Goal: Task Accomplishment & Management: Use online tool/utility

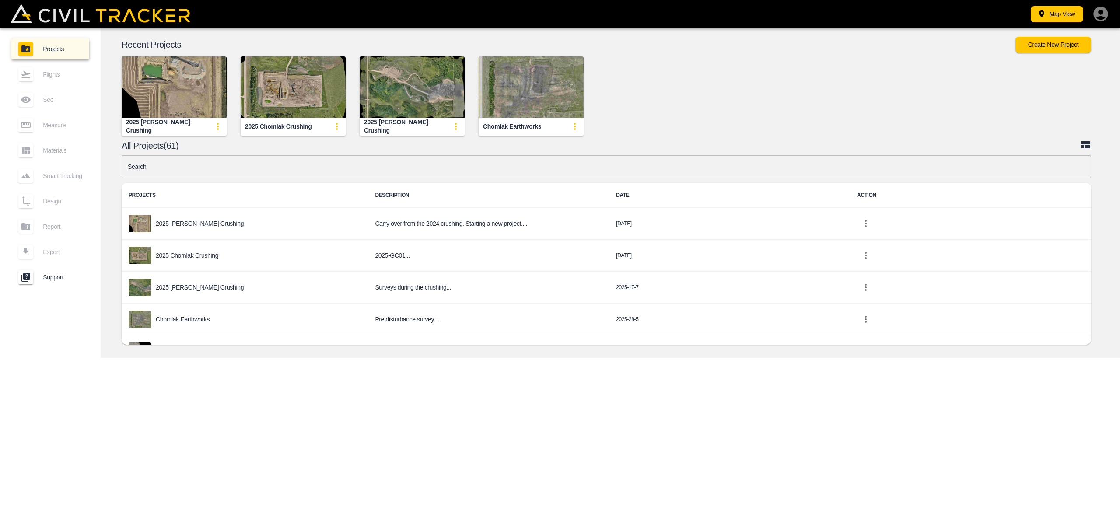
click at [286, 102] on img "button" at bounding box center [293, 86] width 105 height 61
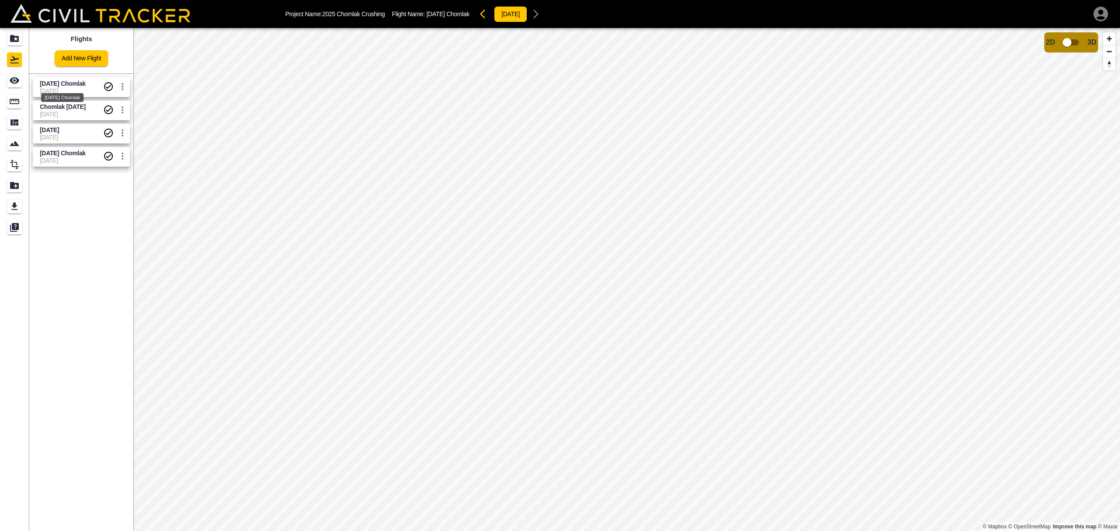
click at [65, 87] on div "[DATE] Chomlak" at bounding box center [62, 95] width 44 height 16
click at [67, 86] on span "[DATE] Chomlak" at bounding box center [63, 83] width 46 height 7
click at [11, 100] on icon "Measure" at bounding box center [15, 101] width 10 height 5
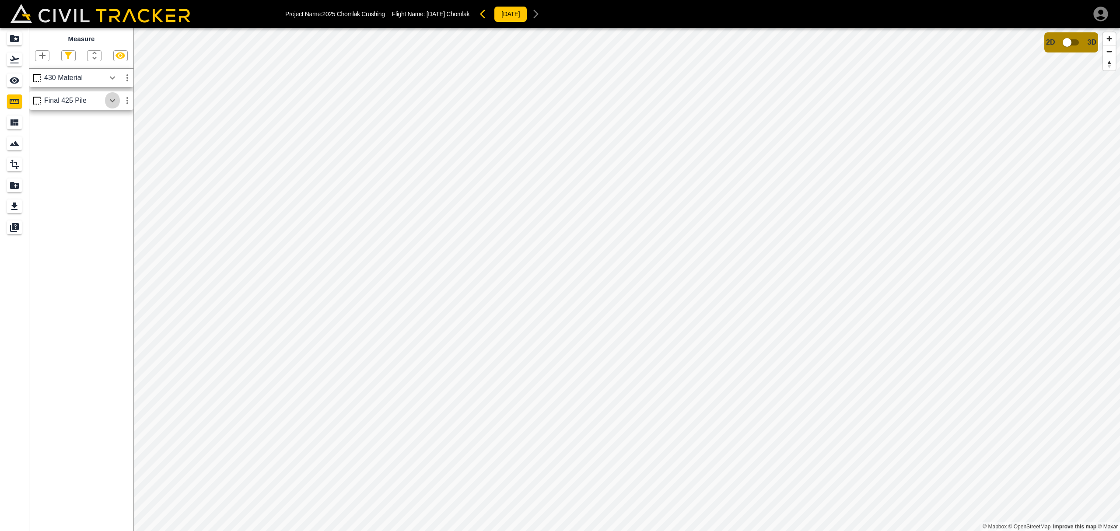
click at [114, 100] on icon "button" at bounding box center [112, 100] width 11 height 11
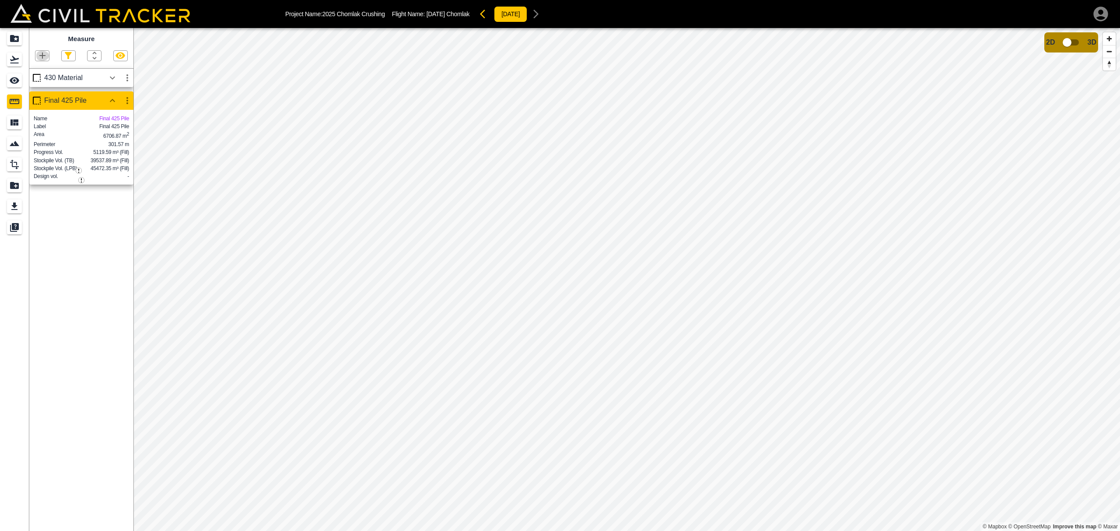
click at [42, 58] on icon "button" at bounding box center [42, 56] width 6 height 6
click at [39, 83] on p "Polyline" at bounding box center [42, 84] width 20 height 7
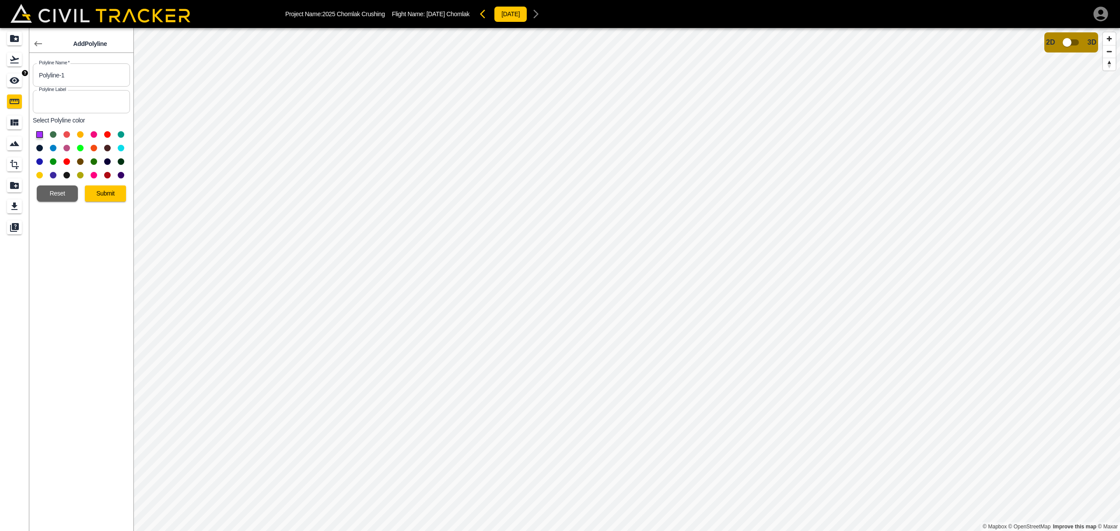
drag, startPoint x: 70, startPoint y: 77, endPoint x: 2, endPoint y: 83, distance: 68.0
click at [2, 83] on div "Add Polyline Polyline Name   * Polyline-1 Polyline Name * Polyline Label Polyli…" at bounding box center [66, 279] width 133 height 503
click at [69, 76] on input "Polyline-1" at bounding box center [81, 74] width 97 height 23
drag, startPoint x: 70, startPoint y: 75, endPoint x: 0, endPoint y: 84, distance: 70.6
click at [0, 84] on div "Add Polyline Polyline Name   * Polyline-1 Polyline Name * Polyline Label Polyli…" at bounding box center [66, 279] width 133 height 503
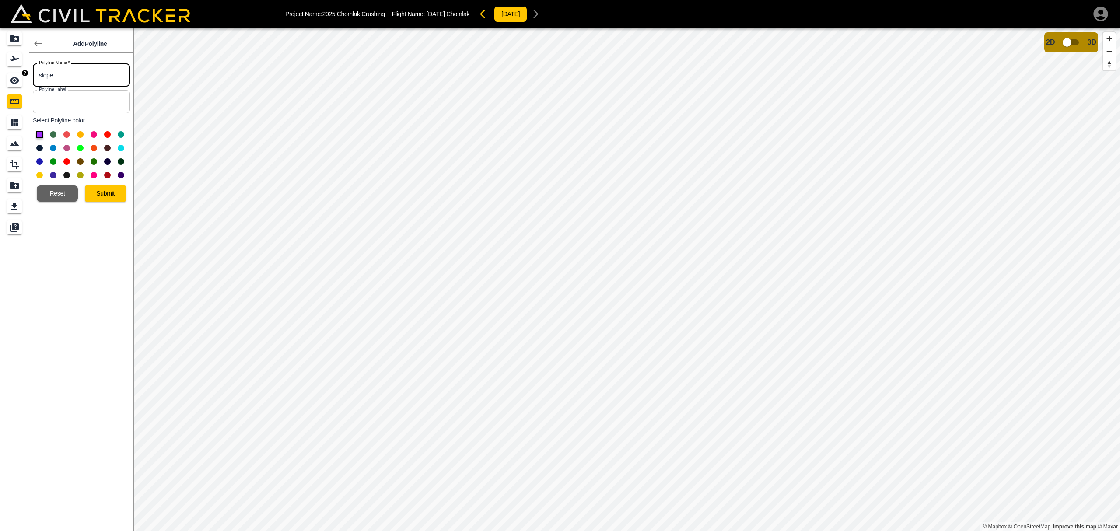
type input "slope"
click at [104, 199] on button "Submit" at bounding box center [105, 194] width 41 height 16
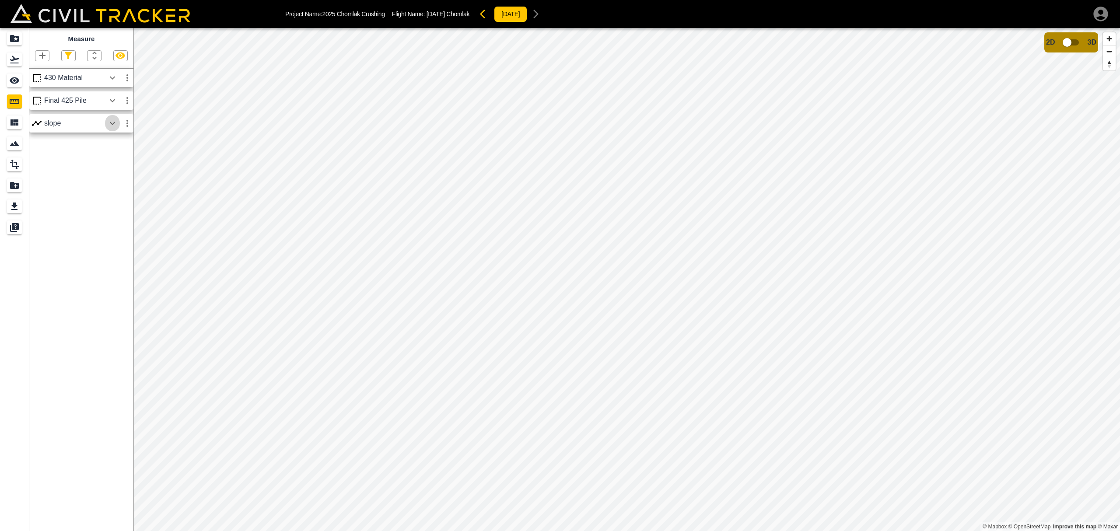
click at [112, 125] on icon "button" at bounding box center [112, 123] width 5 height 3
click at [95, 203] on button "View Profile" at bounding box center [81, 196] width 55 height 14
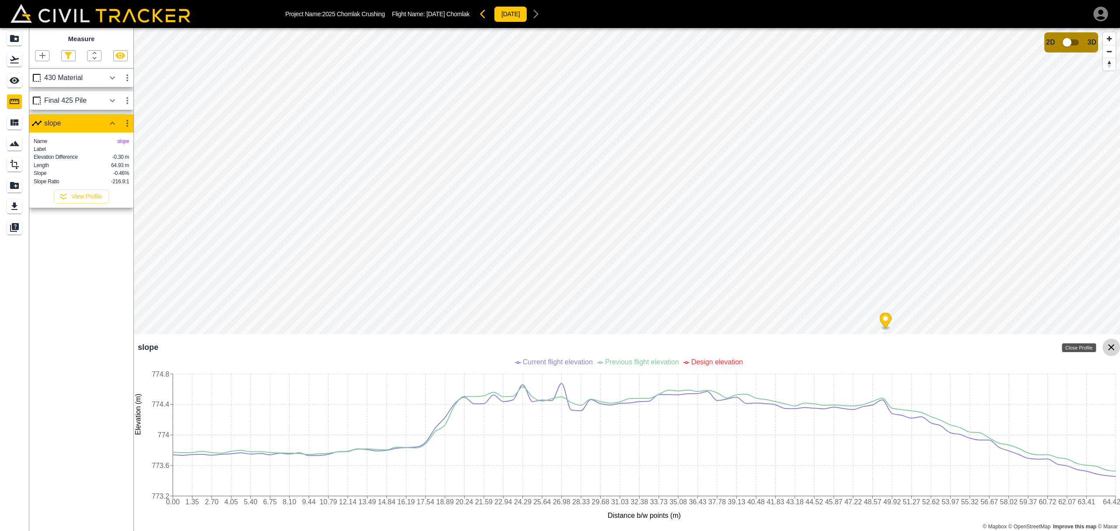
click at [1110, 349] on icon "Close Profile" at bounding box center [1111, 347] width 6 height 6
